Goal: Task Accomplishment & Management: Use online tool/utility

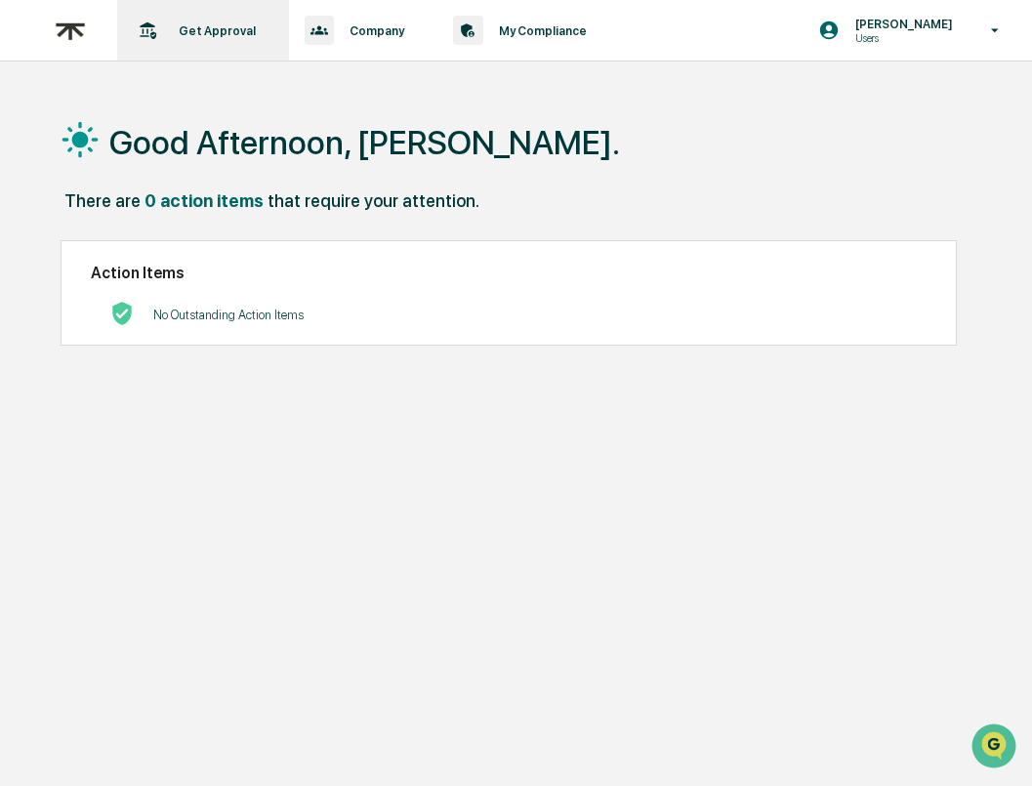
click at [215, 32] on p "Get Approval" at bounding box center [214, 30] width 102 height 15
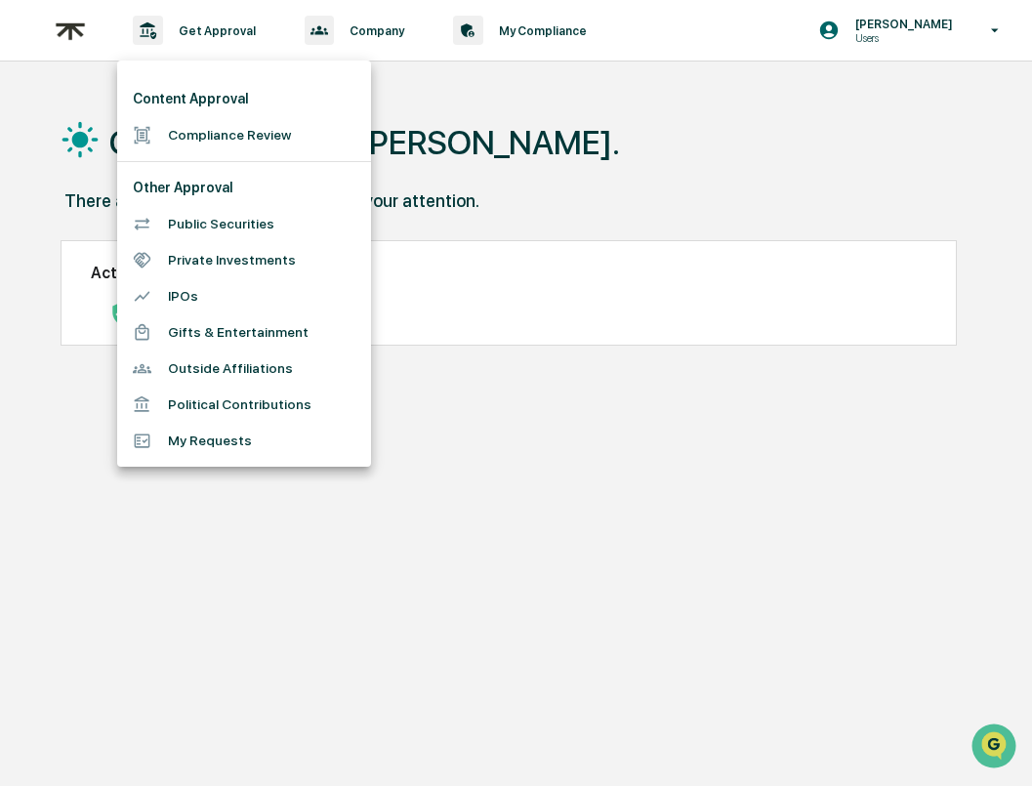
click at [188, 145] on li "Compliance Review" at bounding box center [244, 135] width 254 height 36
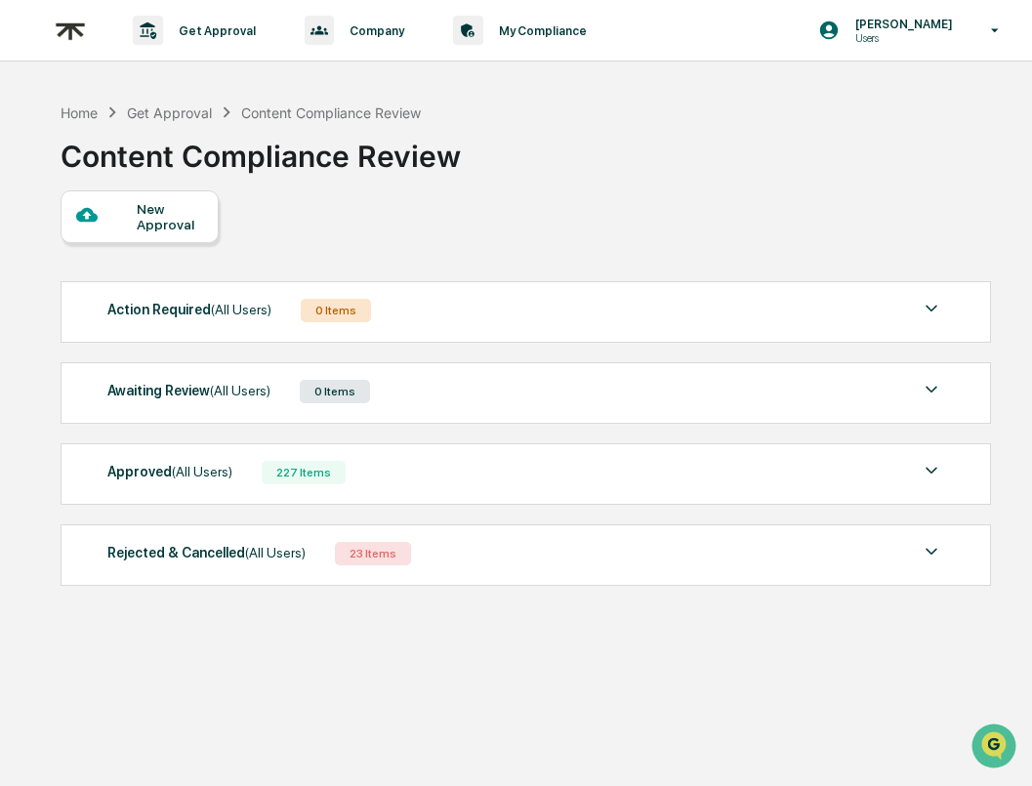
click at [483, 469] on div "Approved (All Users) 227 Items" at bounding box center [524, 472] width 835 height 27
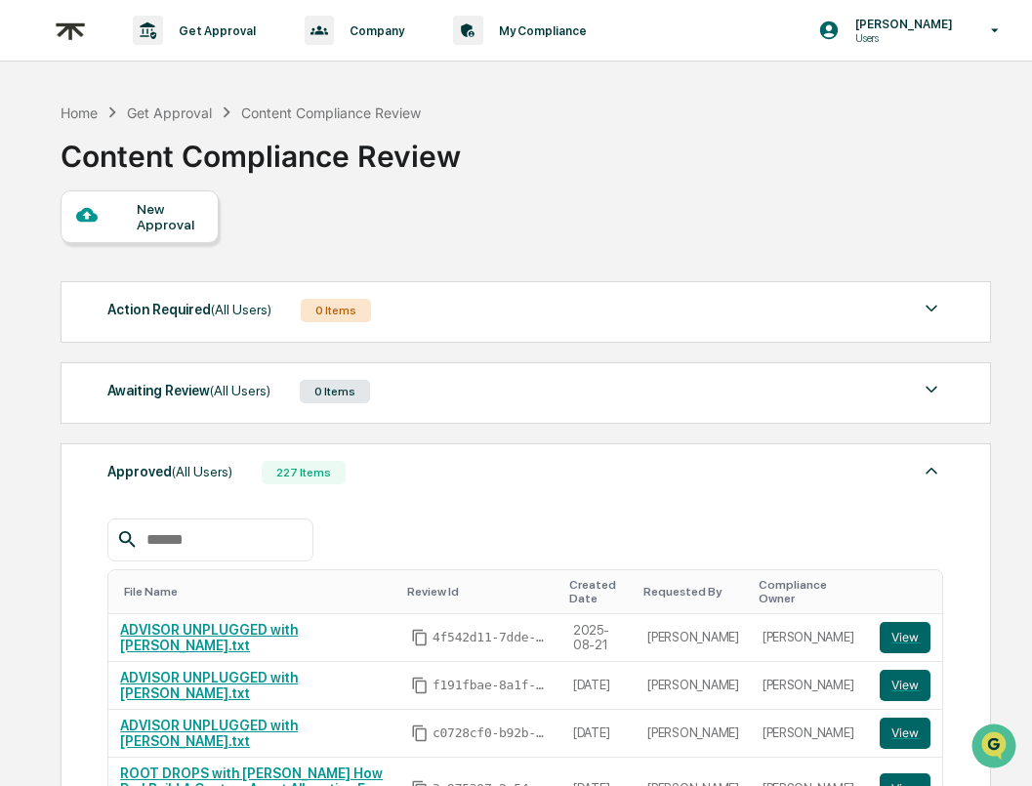
click at [483, 469] on div "Approved (All Users) 227 Items" at bounding box center [524, 472] width 835 height 27
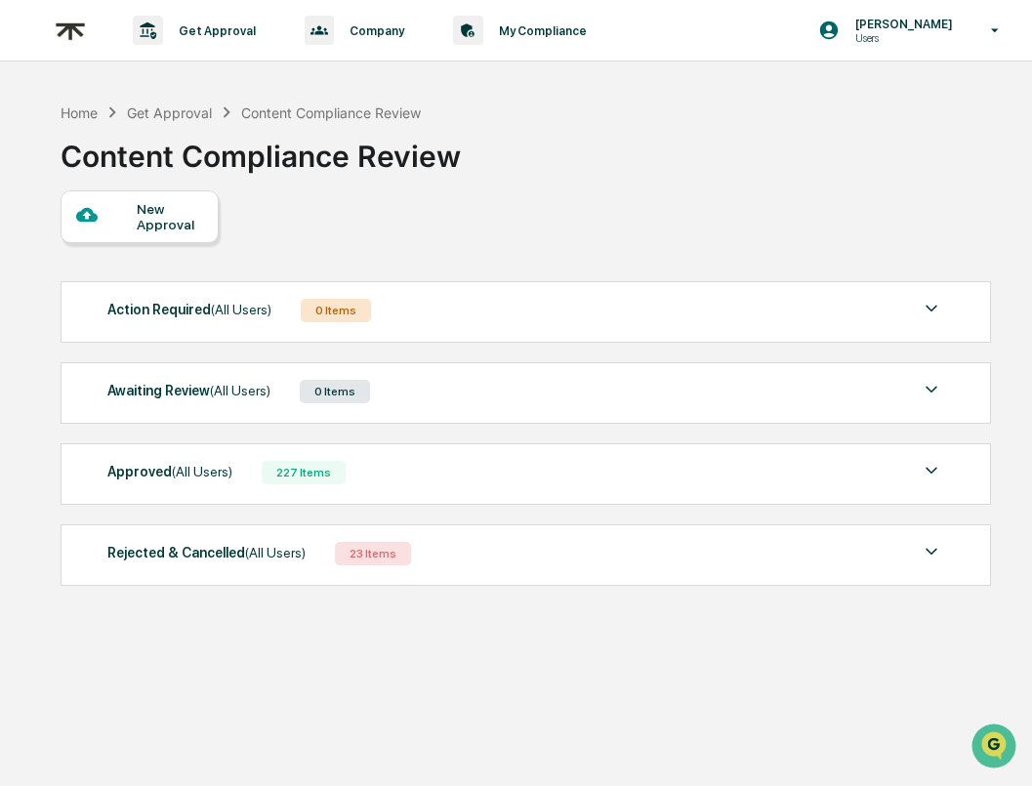
click at [387, 477] on div "Approved (All Users) 227 Items" at bounding box center [524, 472] width 835 height 27
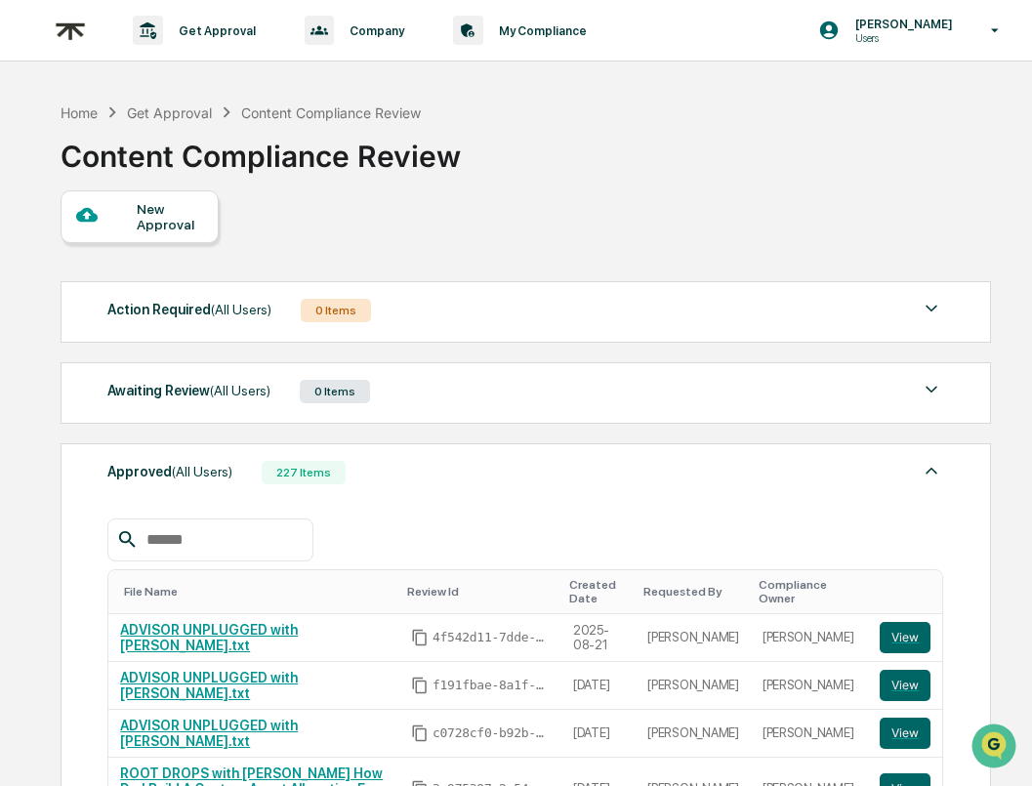
click at [234, 554] on div at bounding box center [209, 539] width 205 height 43
click at [226, 535] on input "text" at bounding box center [222, 539] width 166 height 25
paste input "**********"
type input "**********"
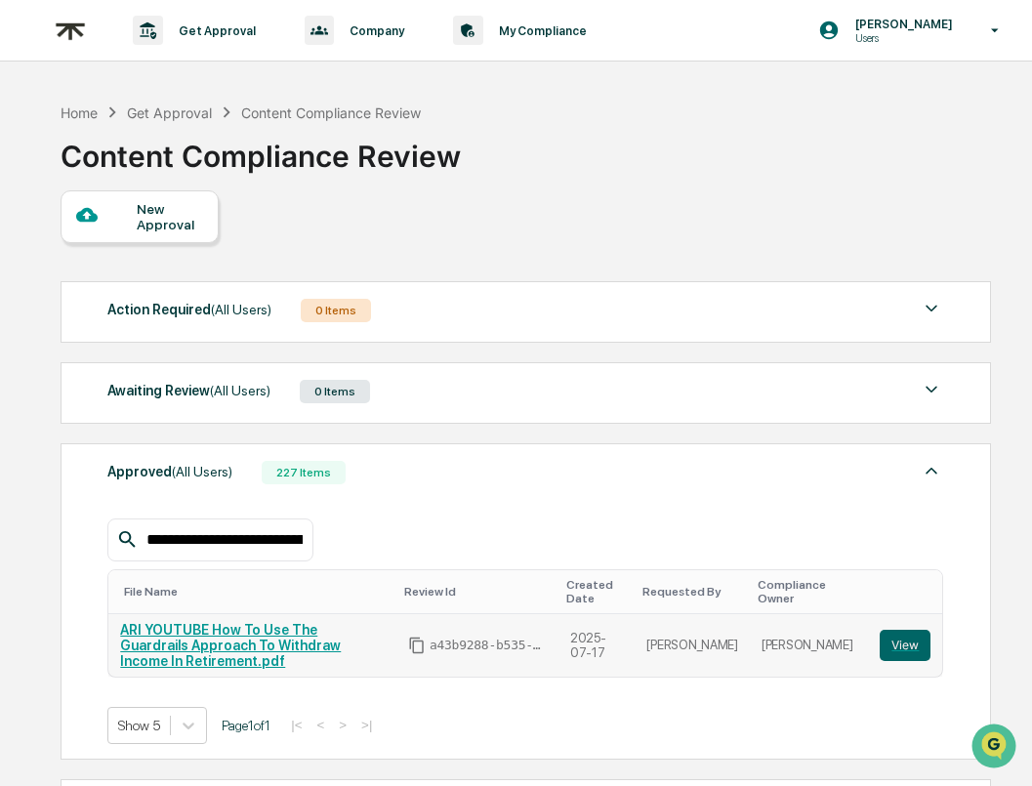
click at [334, 639] on div "ARI YOUTUBE How To Use The Guardrails Approach To Withdraw Income In Retirement…" at bounding box center [252, 645] width 265 height 47
click at [306, 621] on td "ARI YOUTUBE How To Use The Guardrails Approach To Withdraw Income In Retirement…" at bounding box center [252, 645] width 288 height 62
click at [702, 552] on div "**********" at bounding box center [524, 539] width 835 height 43
click at [917, 641] on button "View" at bounding box center [904, 645] width 51 height 31
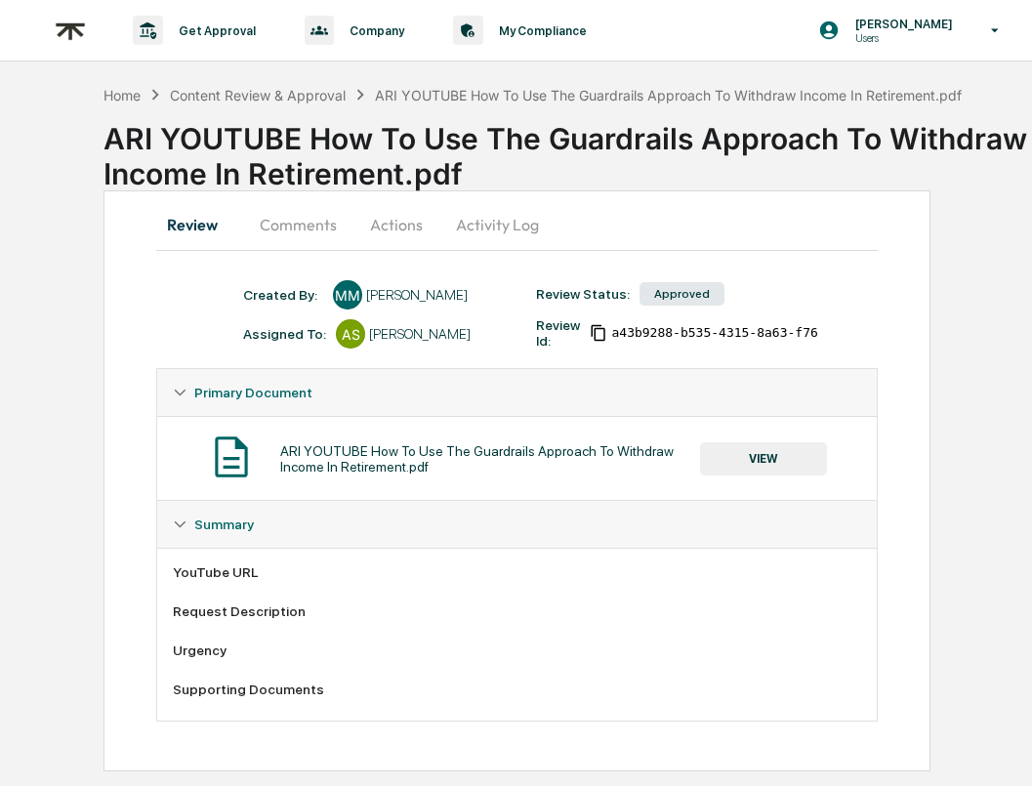
click at [760, 467] on button "VIEW" at bounding box center [763, 458] width 127 height 33
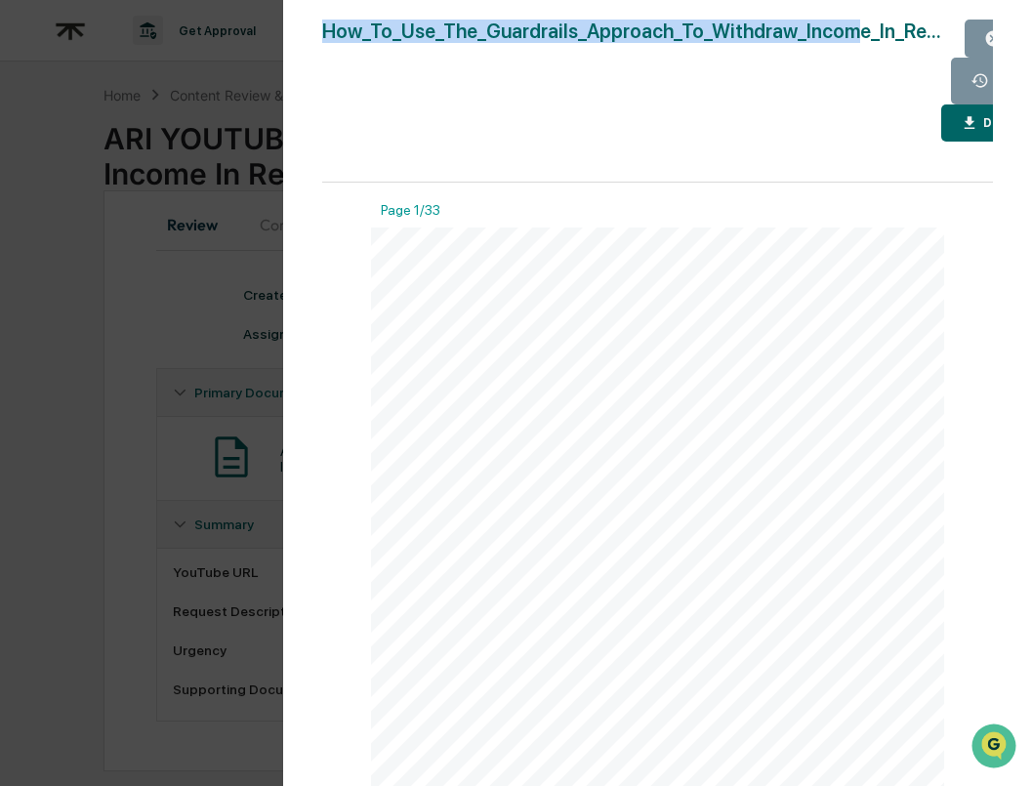
drag, startPoint x: 308, startPoint y: 27, endPoint x: 842, endPoint y: 30, distance: 533.9
click at [842, 30] on div "Version History [DATE] 04:42 PM [PERSON_NAME] How_To_Use_The_Guardrails_Approac…" at bounding box center [657, 412] width 749 height 825
drag, startPoint x: 847, startPoint y: 30, endPoint x: 305, endPoint y: 29, distance: 541.7
click at [305, 28] on div "Version History [DATE] 04:42 PM [PERSON_NAME] How_To_Use_The_Guardrails_Approac…" at bounding box center [657, 412] width 749 height 825
copy div "How_To_Use_The_Guardrails_Approach_To_Withdraw_Income"
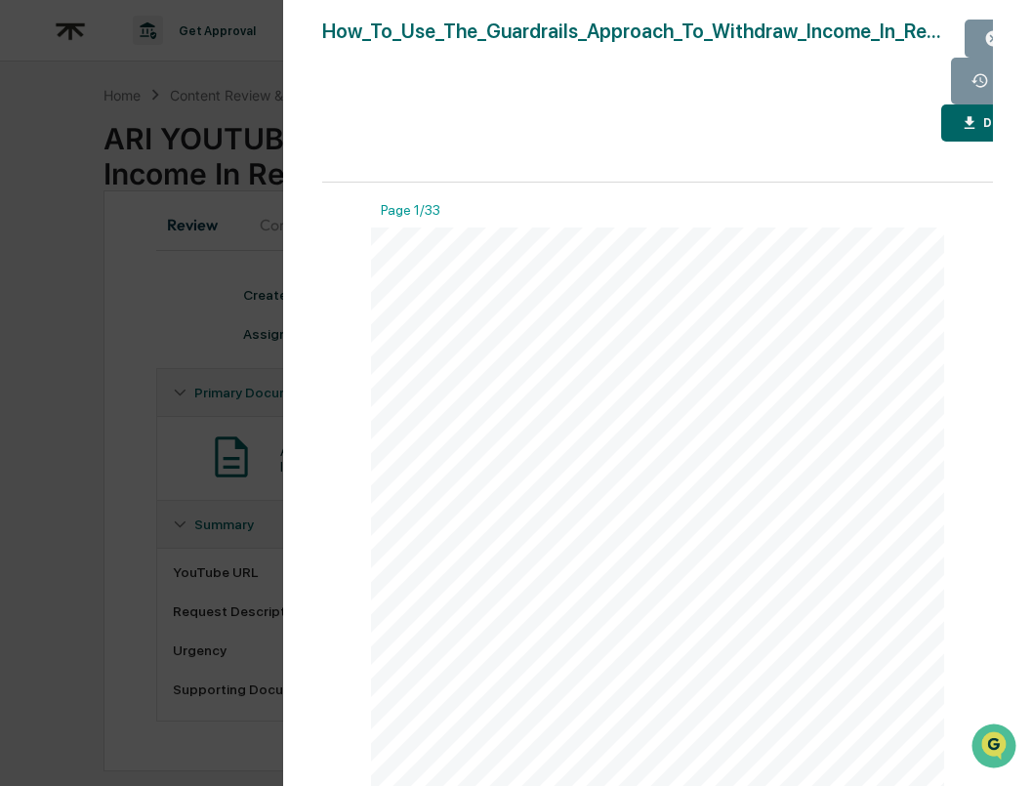
click at [965, 10] on div "Version History [DATE] 04:42 PM [PERSON_NAME] How_To_Use_The_Guardrails_Approac…" at bounding box center [657, 412] width 749 height 825
click at [970, 26] on button "Close" at bounding box center [1012, 39] width 96 height 38
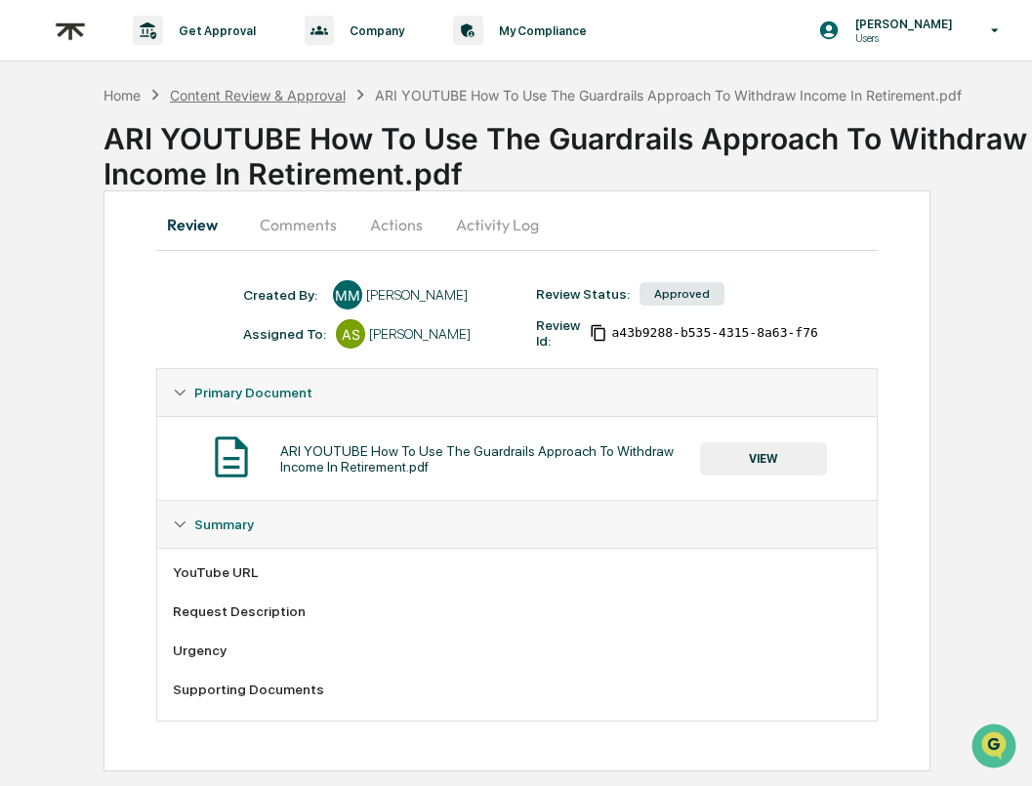
click at [252, 90] on div "Content Review & Approval" at bounding box center [258, 95] width 176 height 17
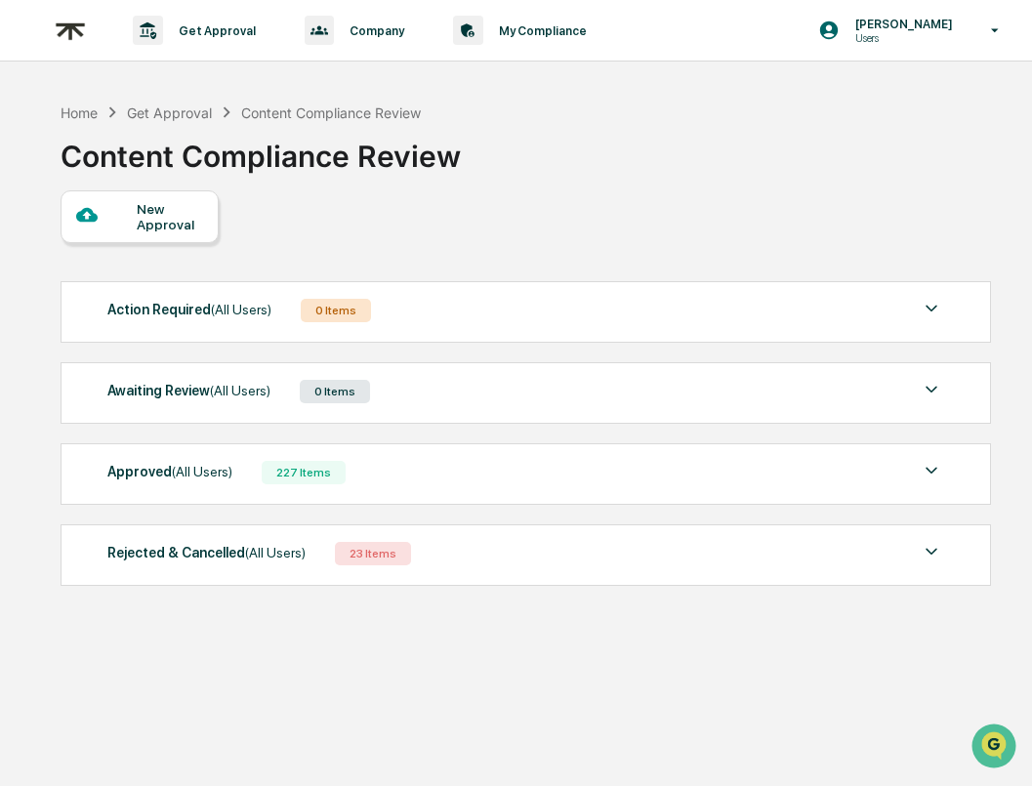
click at [411, 464] on div "Approved (All Users) 227 Items" at bounding box center [524, 472] width 835 height 27
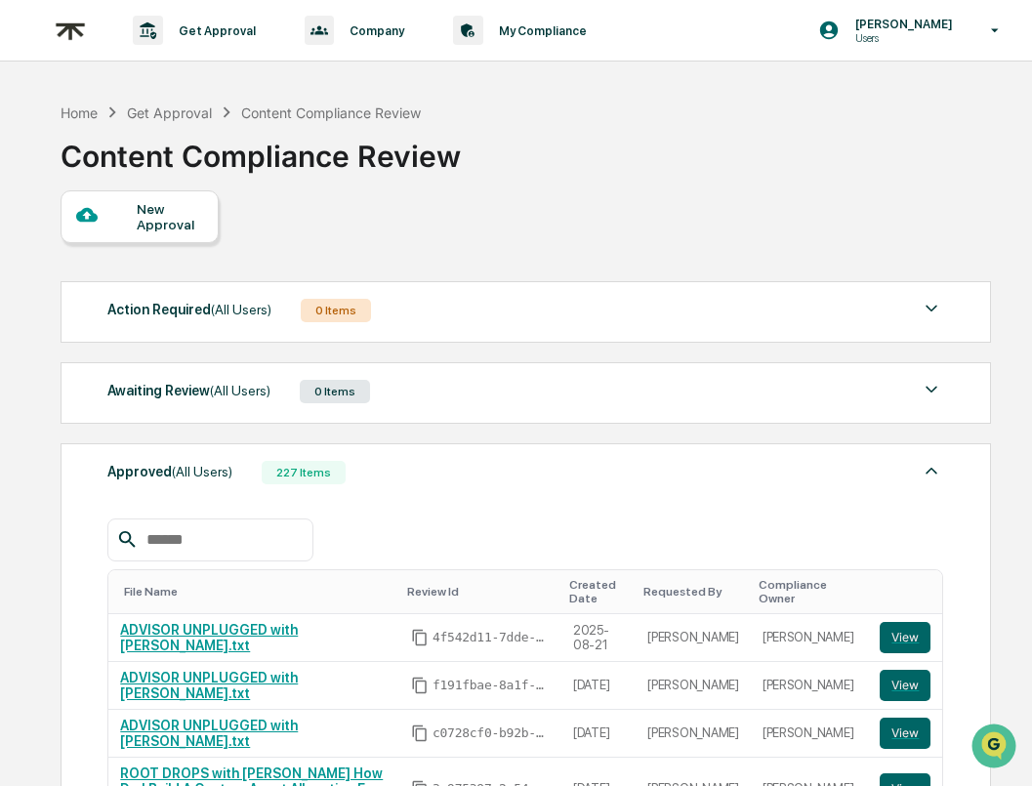
click at [278, 514] on div "File Name Review Id Created Date Requested By Compliance Owner ADVISOR UNPLUGGE…" at bounding box center [524, 712] width 835 height 446
click at [267, 539] on input "text" at bounding box center [222, 539] width 166 height 25
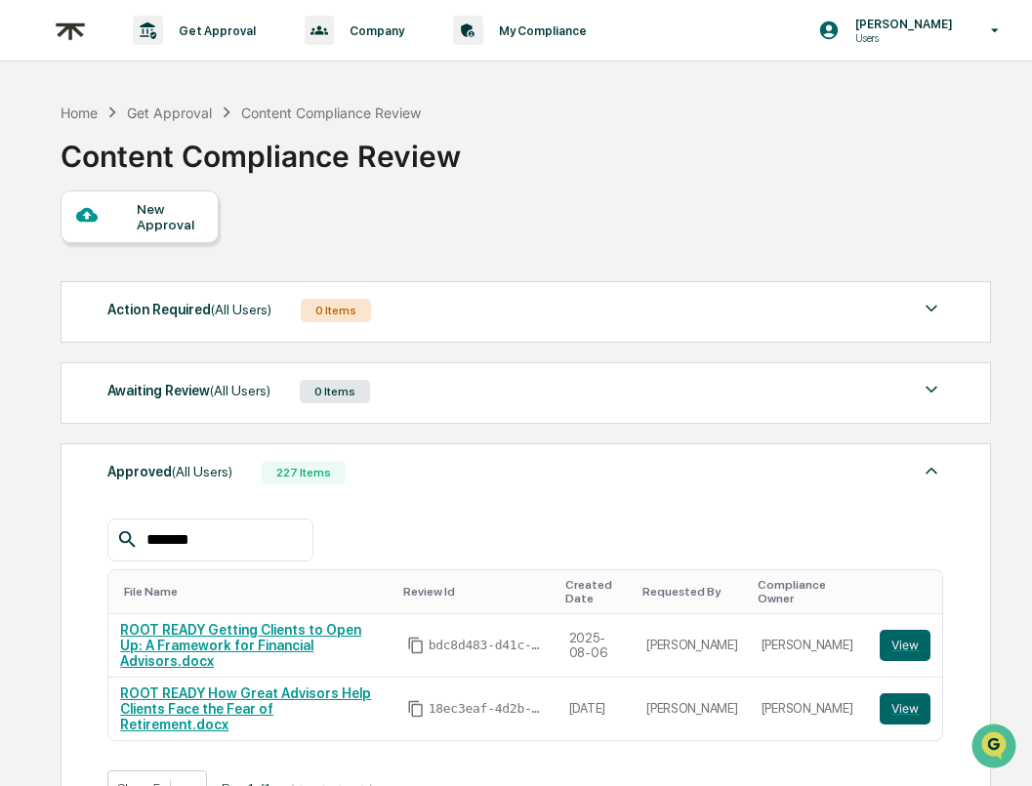
scroll to position [13, 0]
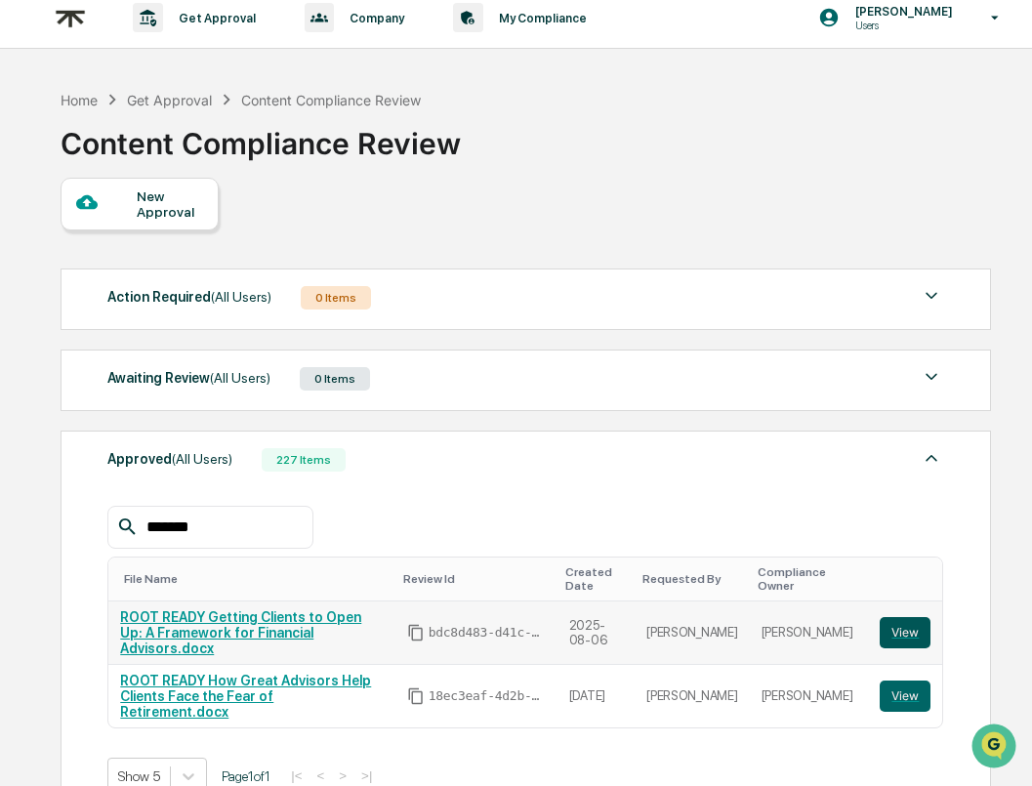
type input "*******"
click at [902, 628] on button "View" at bounding box center [904, 632] width 51 height 31
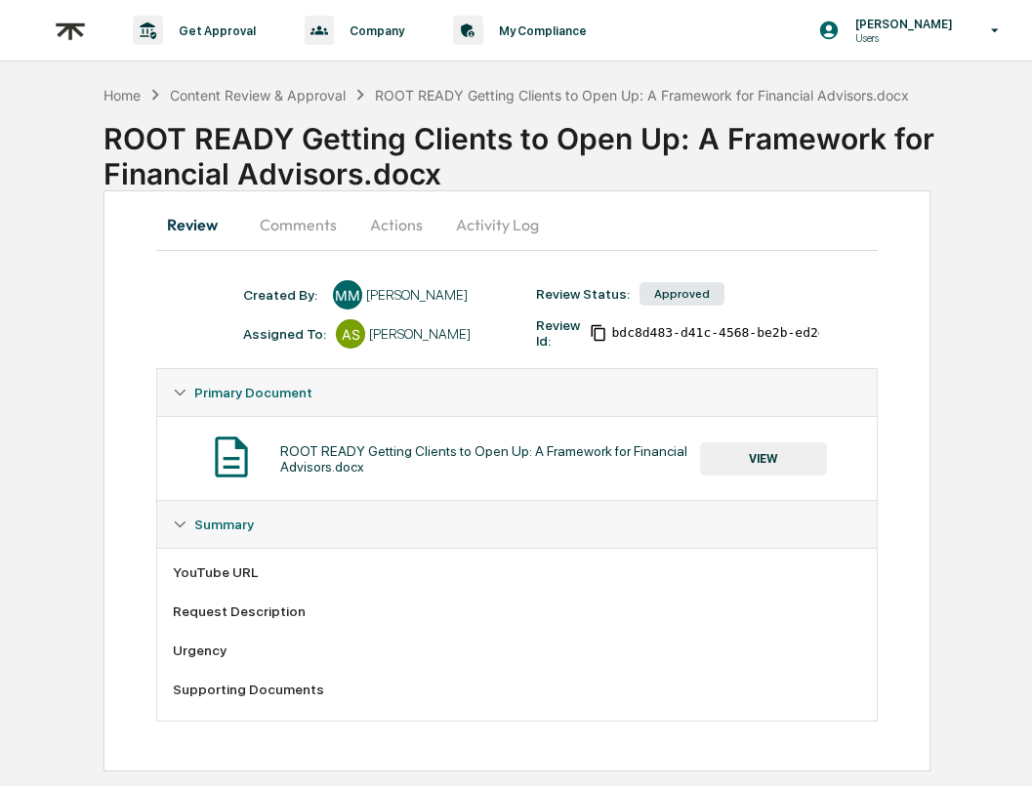
click at [770, 461] on button "VIEW" at bounding box center [763, 458] width 127 height 33
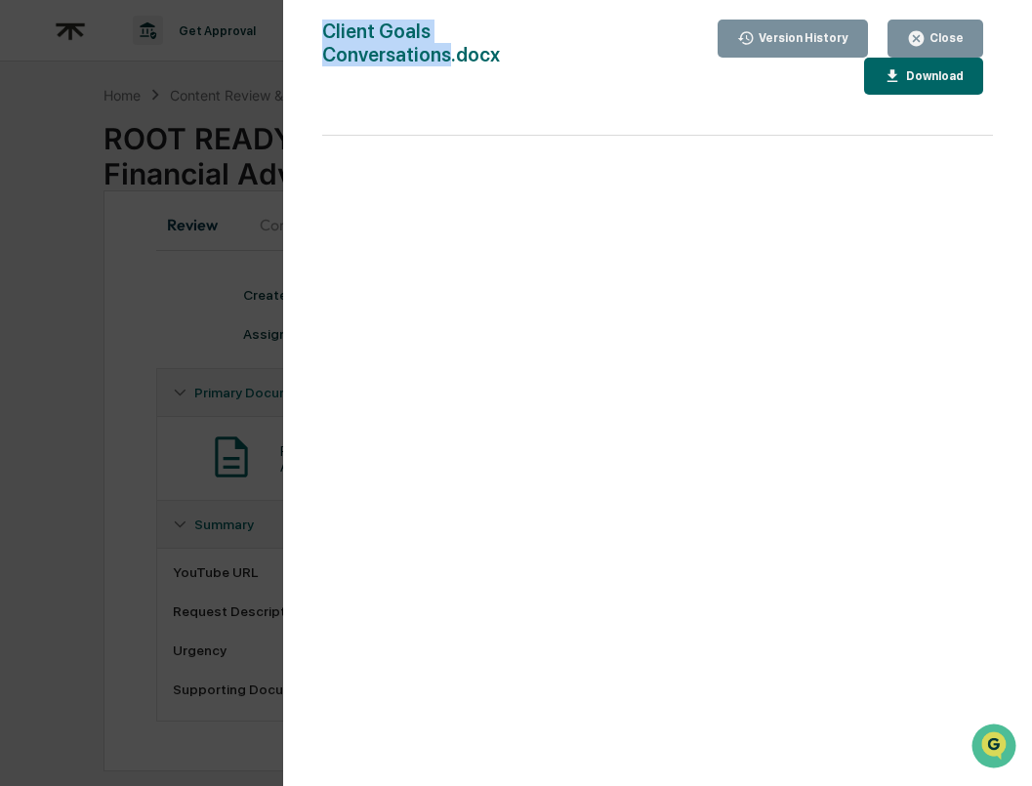
drag, startPoint x: 442, startPoint y: 57, endPoint x: 302, endPoint y: 4, distance: 150.1
click at [301, 4] on div "Version History 08/06/2025, 08:08 PM Makayla Morman Client Goals Conversations.…" at bounding box center [657, 412] width 749 height 825
copy div "Client Goals Conversations"
